Goal: Task Accomplishment & Management: Manage account settings

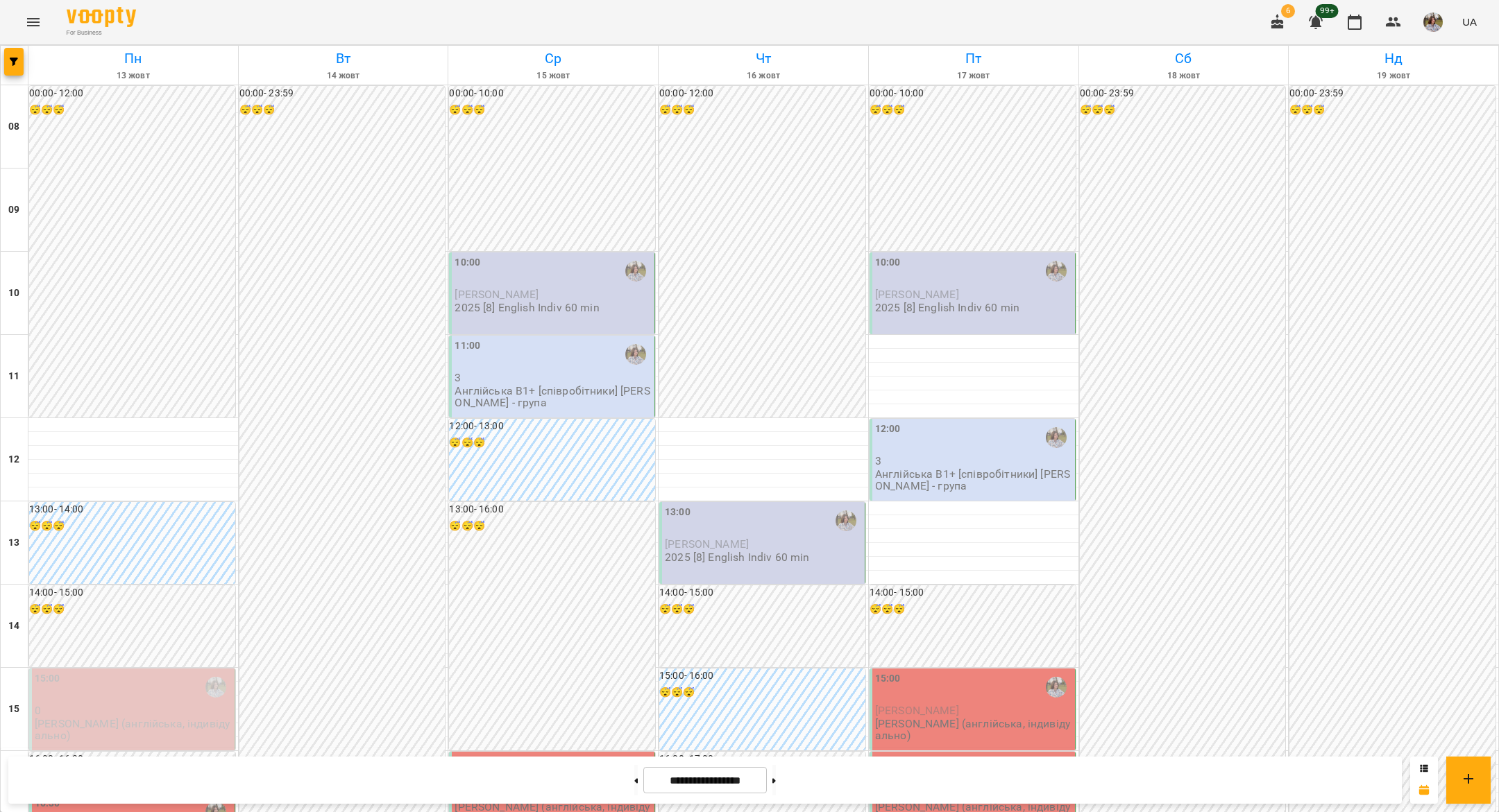
scroll to position [285, 0]
click at [772, 765] on button at bounding box center [774, 780] width 4 height 30
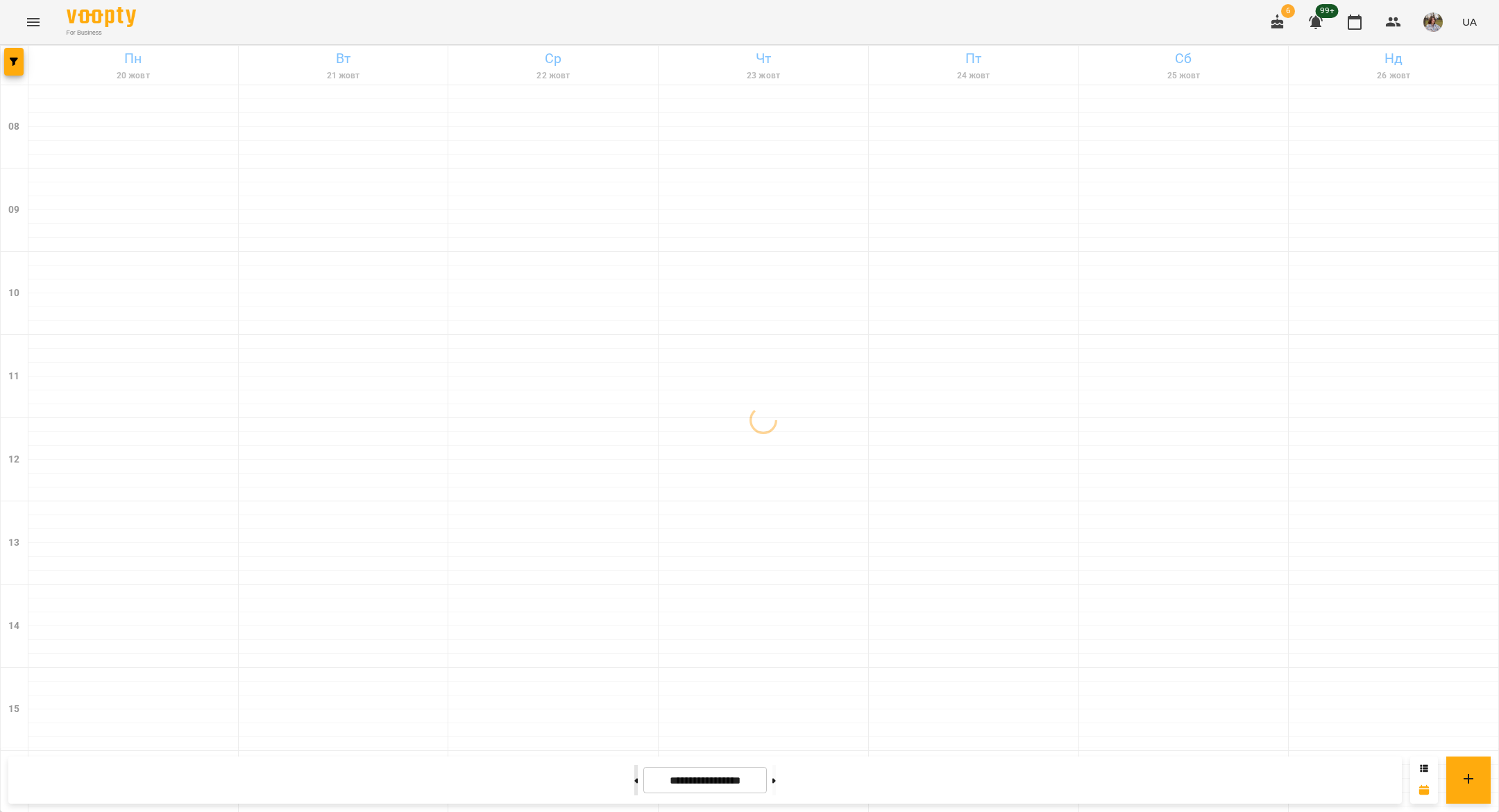
click at [634, 774] on button at bounding box center [636, 780] width 4 height 30
type input "**********"
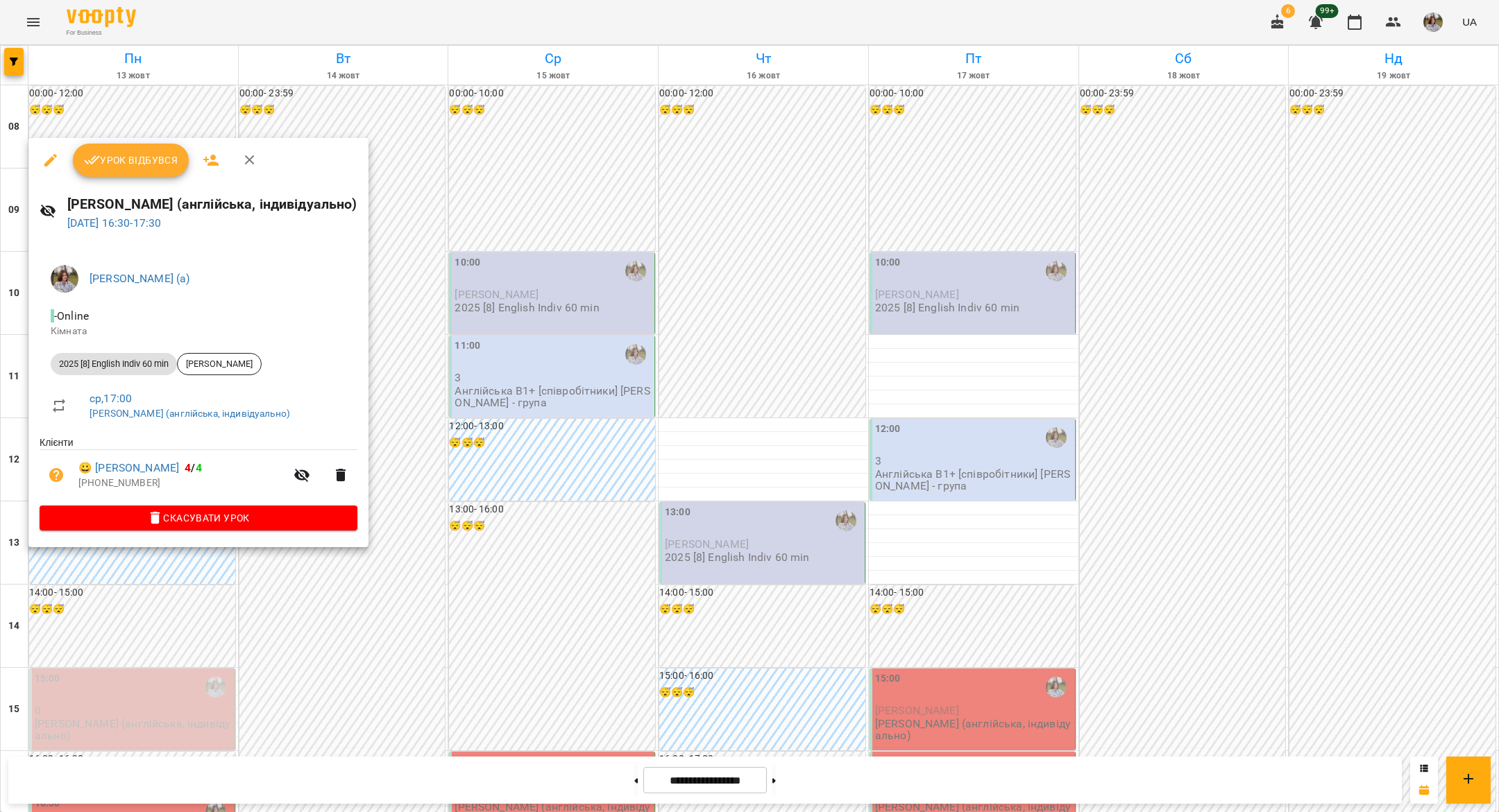
click at [113, 161] on span "Урок відбувся" at bounding box center [131, 161] width 94 height 17
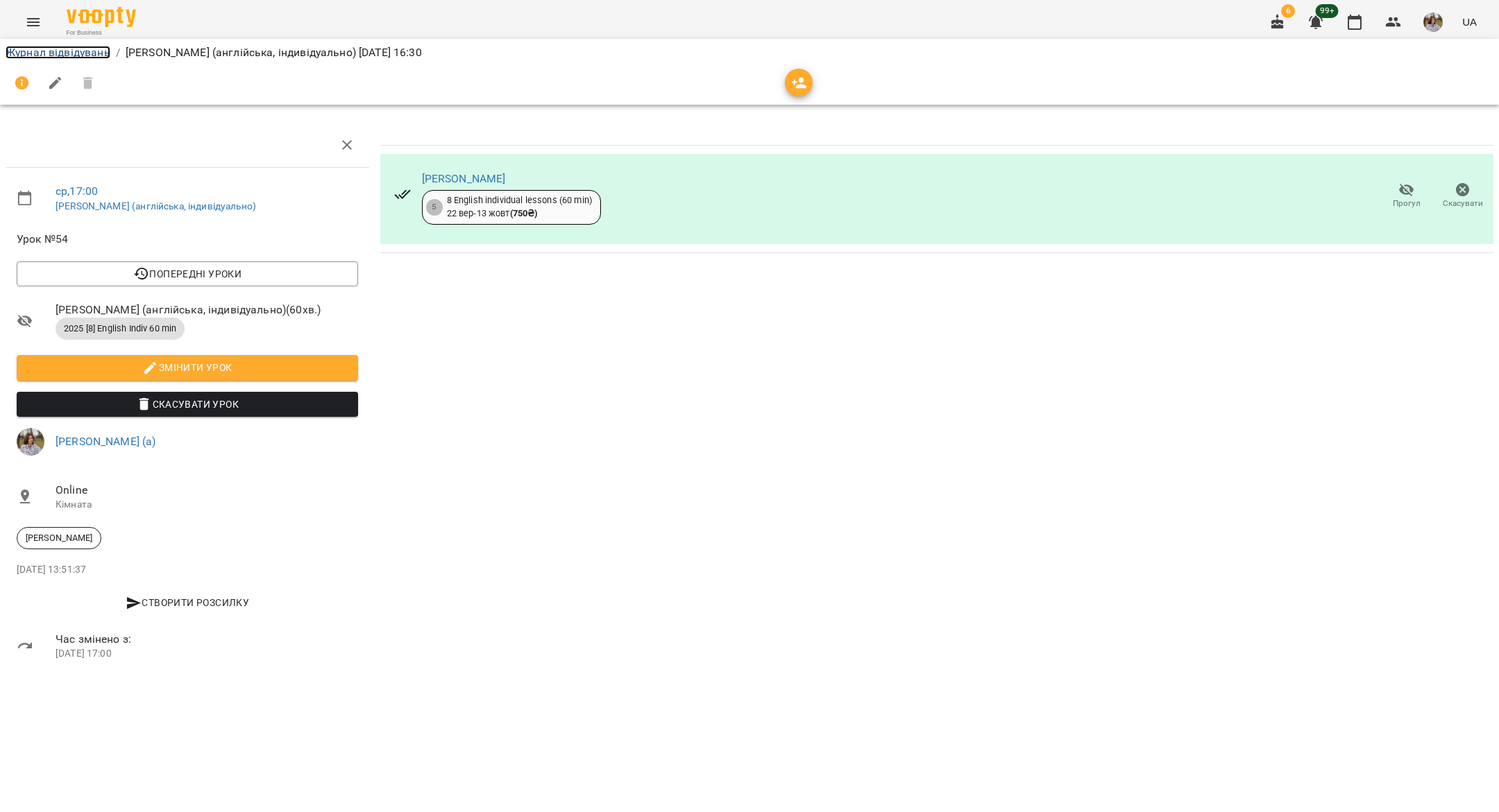
click at [82, 57] on link "Журнал відвідувань" at bounding box center [58, 52] width 105 height 13
